Goal: Task Accomplishment & Management: Manage account settings

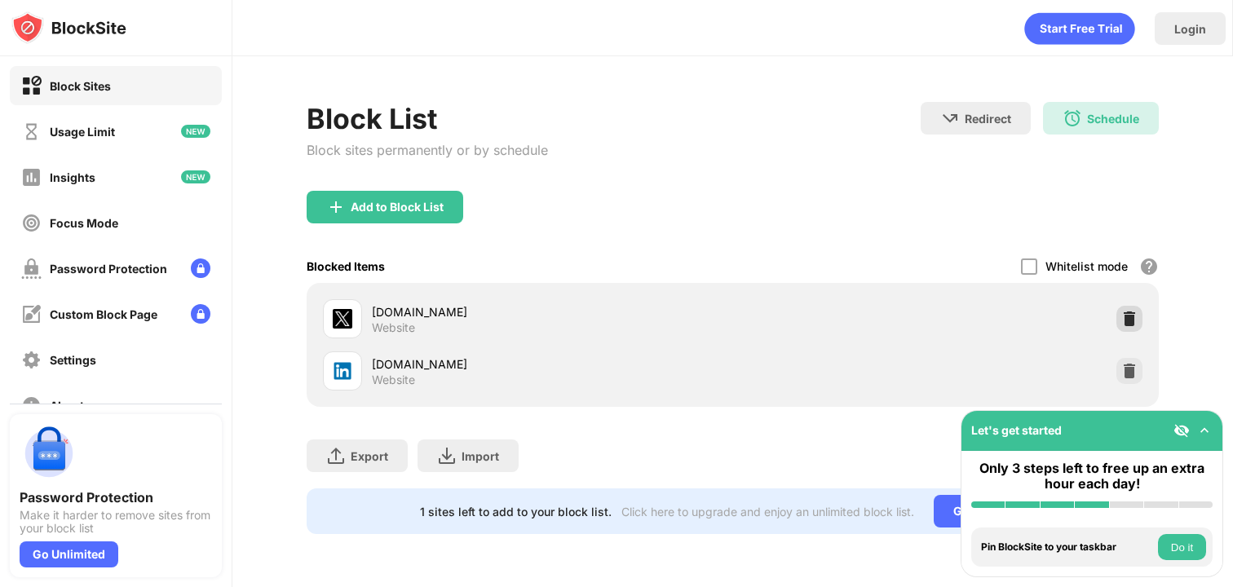
click at [1124, 306] on div at bounding box center [1129, 319] width 26 height 26
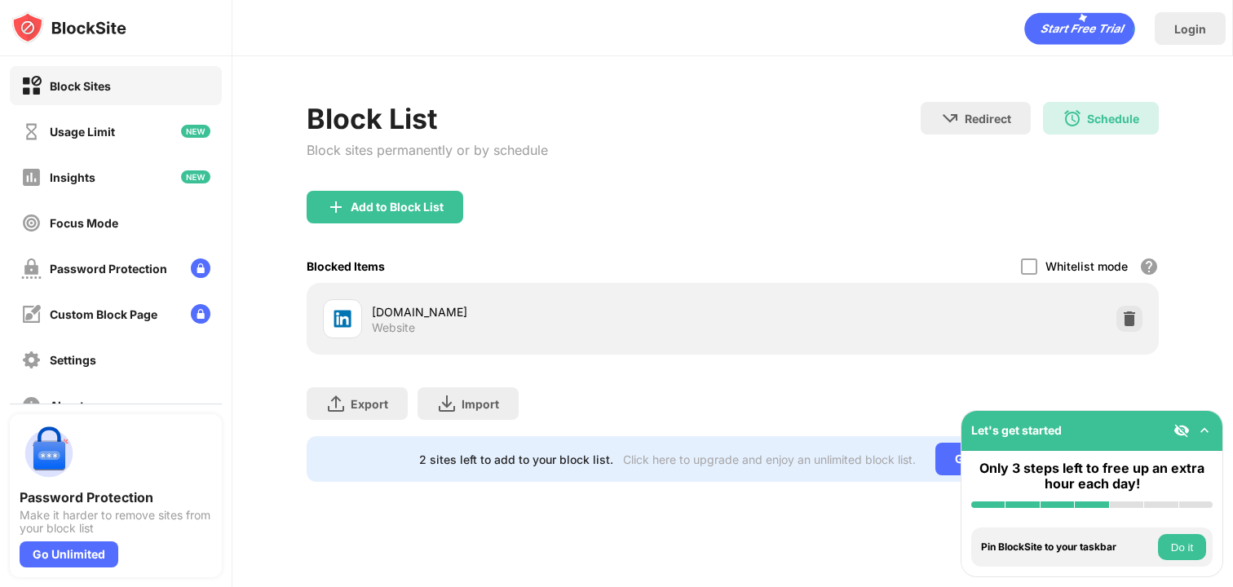
click at [398, 227] on div "Add to Block List" at bounding box center [733, 220] width 853 height 59
click at [394, 210] on div "Add to Block List" at bounding box center [397, 207] width 93 height 13
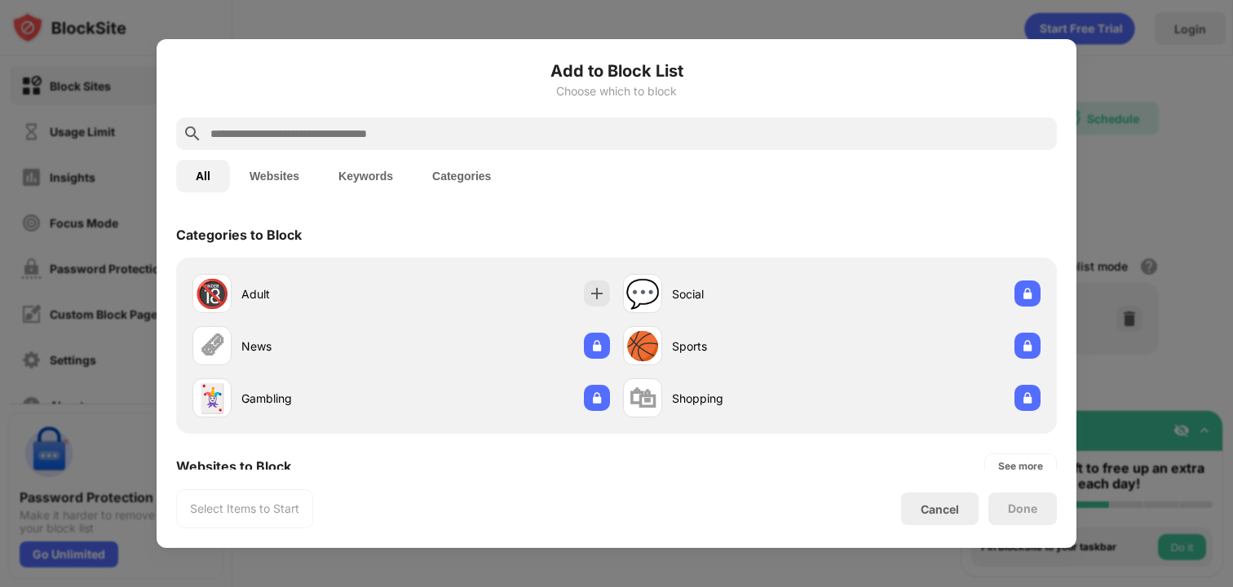
click at [931, 504] on div "Cancel" at bounding box center [939, 509] width 38 height 14
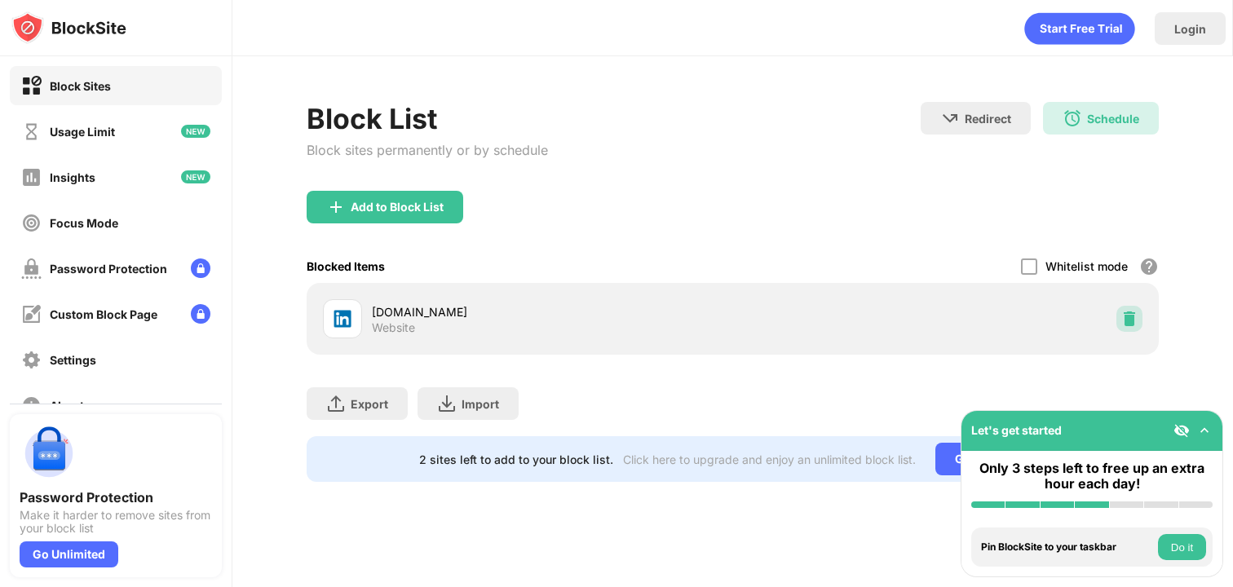
click at [1127, 329] on div at bounding box center [1129, 319] width 26 height 26
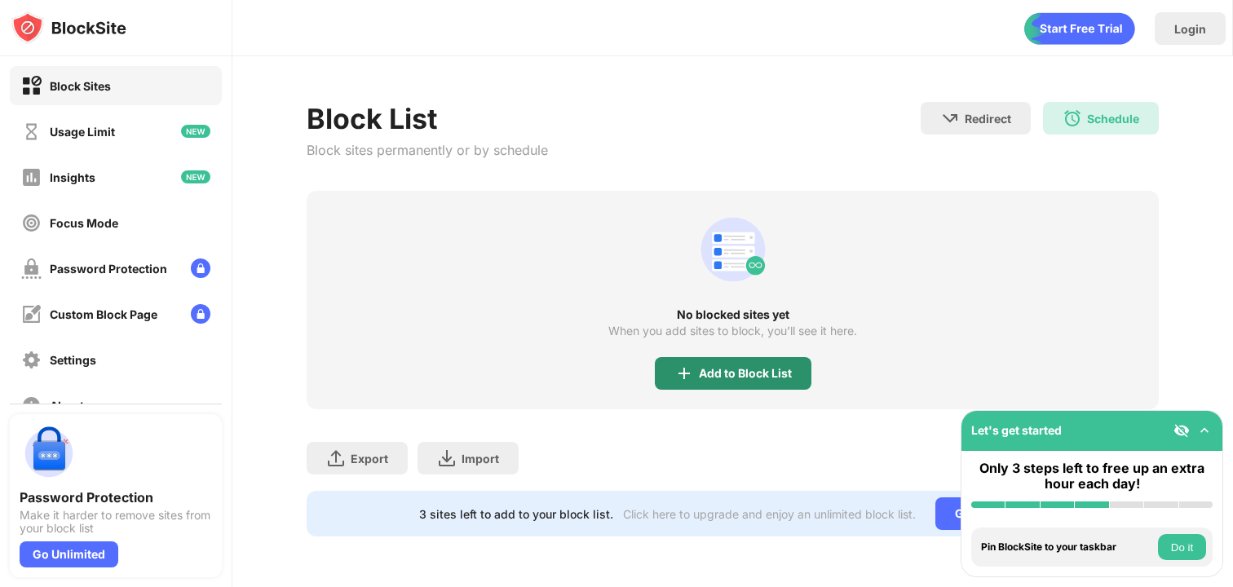
click at [752, 378] on div "Add to Block List" at bounding box center [745, 373] width 93 height 13
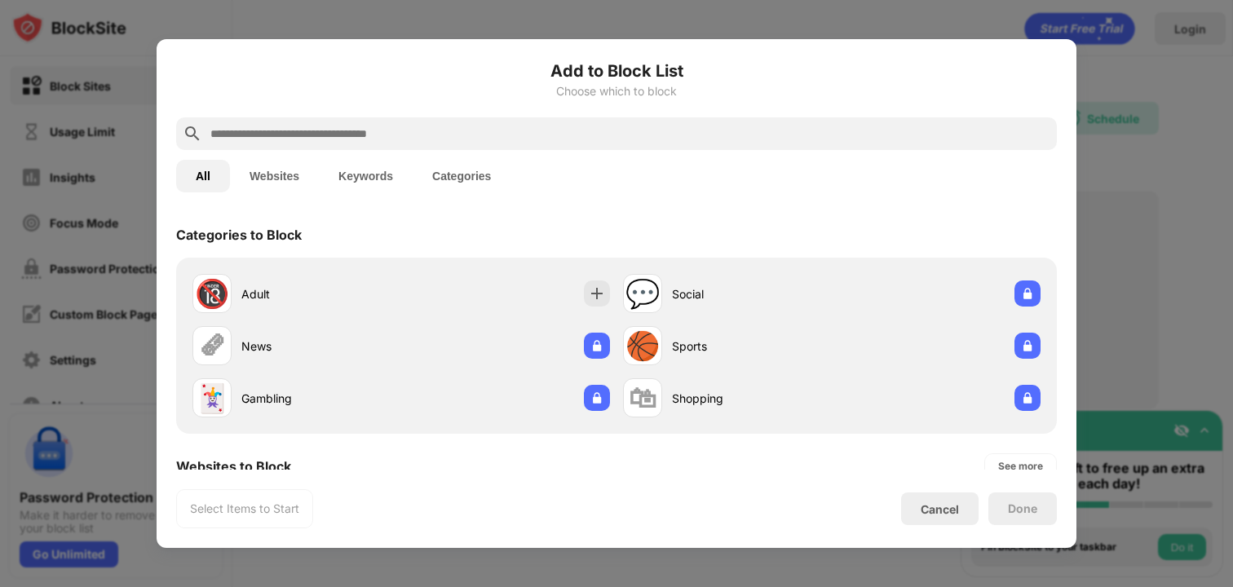
click at [288, 126] on input "text" at bounding box center [629, 134] width 841 height 20
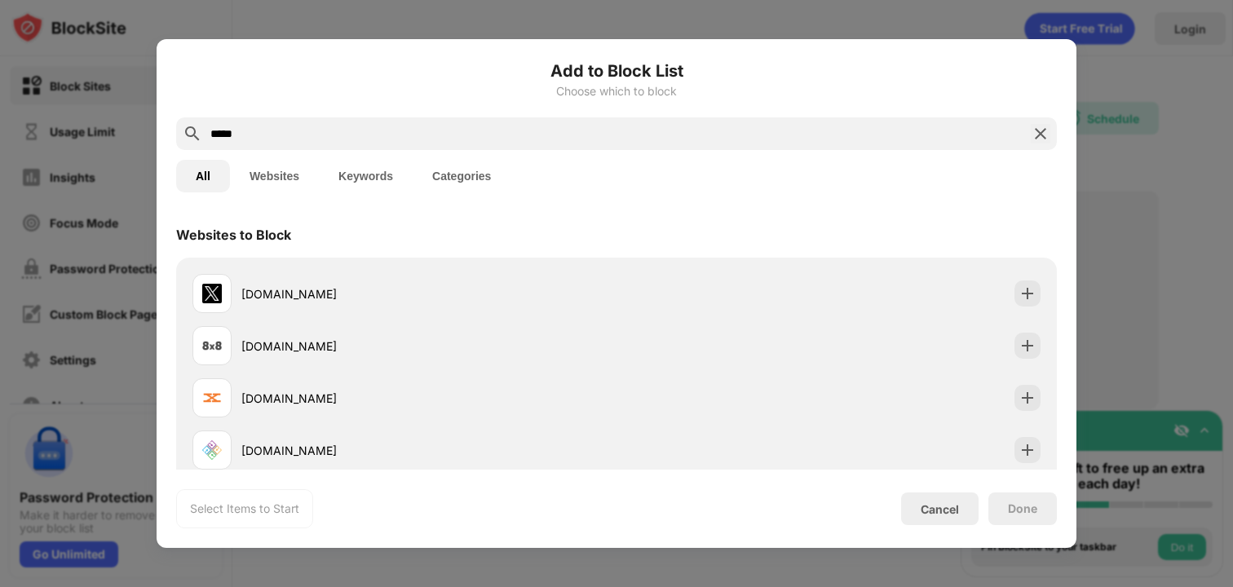
type input "*****"
click at [292, 297] on div "[DOMAIN_NAME]" at bounding box center [428, 293] width 375 height 17
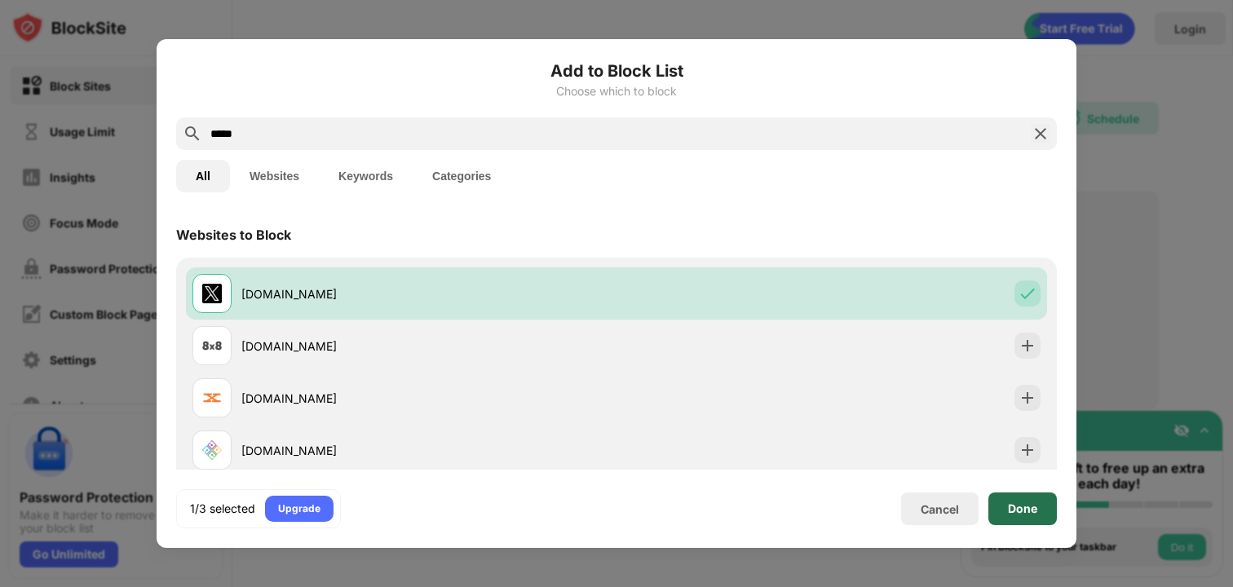
click at [1034, 523] on div "Done" at bounding box center [1022, 508] width 68 height 33
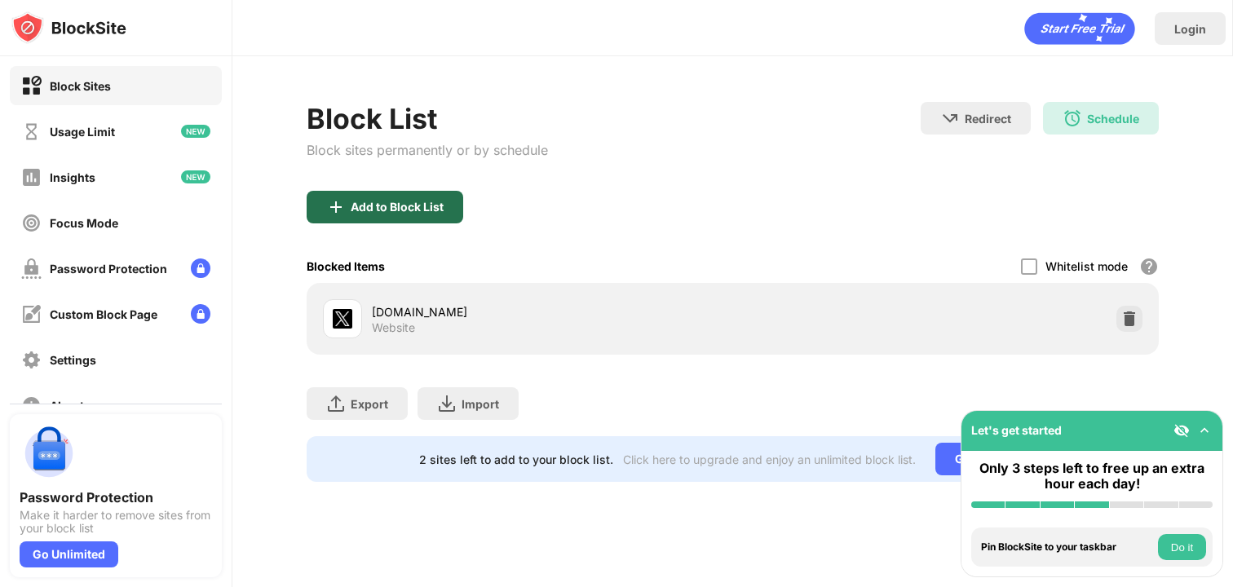
click at [434, 220] on div "Add to Block List" at bounding box center [385, 207] width 157 height 33
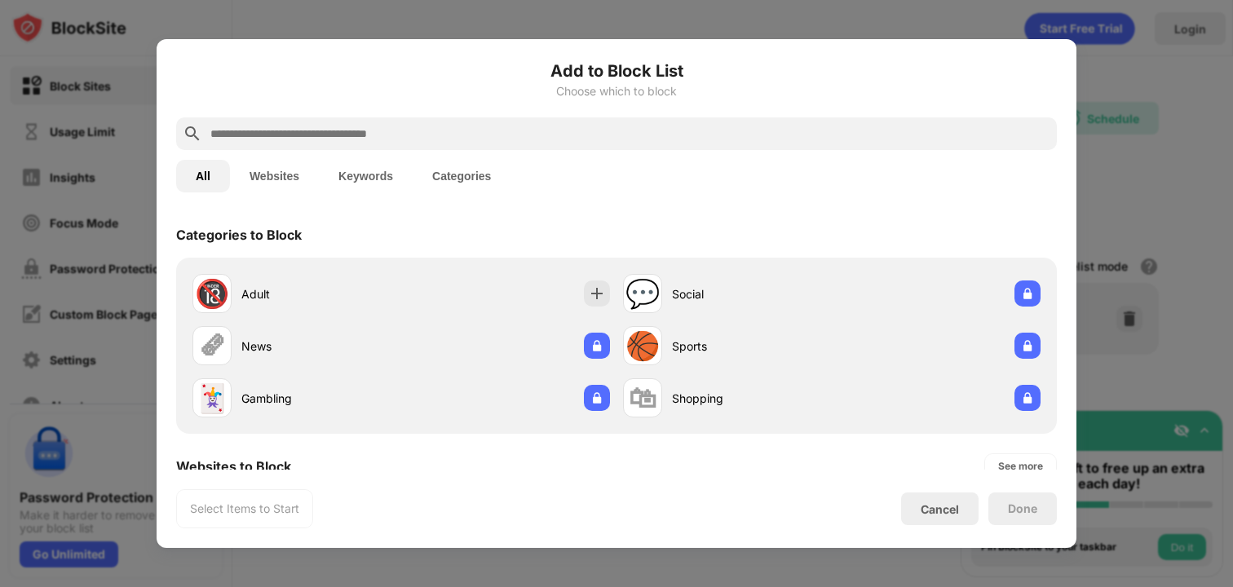
click at [326, 131] on input "text" at bounding box center [629, 134] width 841 height 20
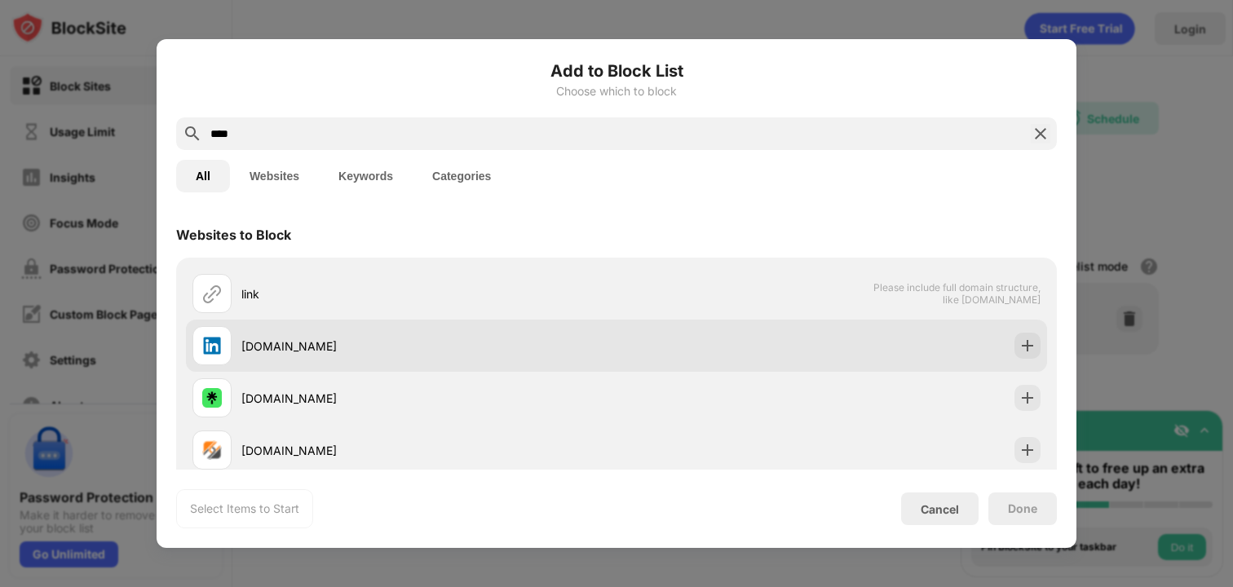
type input "****"
click at [313, 368] on div "[DOMAIN_NAME]" at bounding box center [616, 346] width 861 height 52
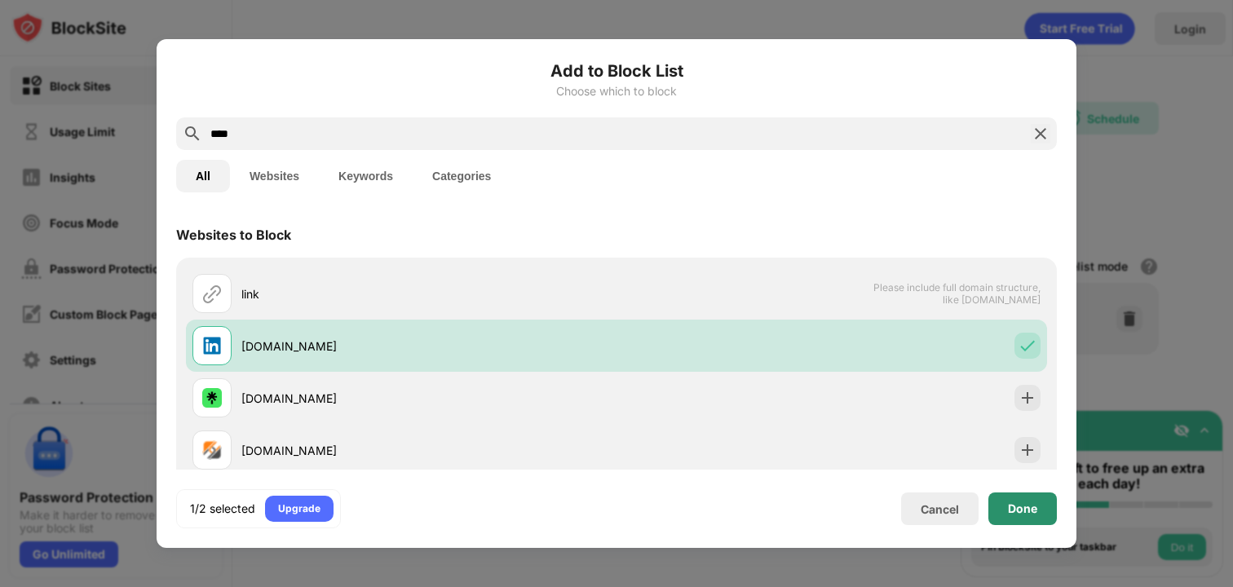
click at [1002, 514] on div "Done" at bounding box center [1022, 508] width 68 height 33
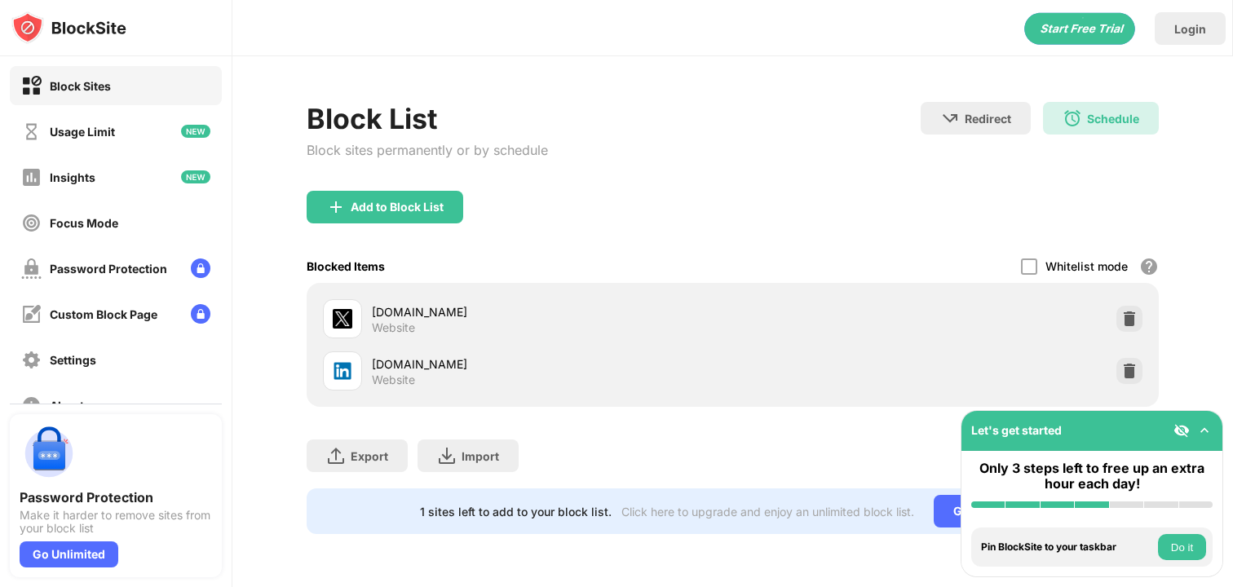
click at [814, 261] on div "Blocked Items Whitelist mode Block all websites except for those in your whitel…" at bounding box center [733, 265] width 853 height 33
